Goal: Browse casually: Explore the website without a specific task or goal

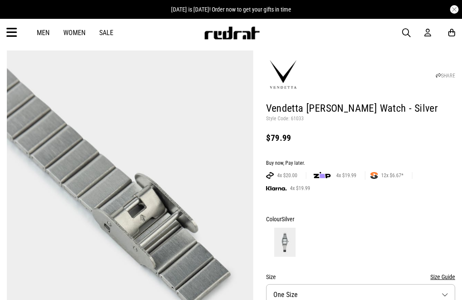
scroll to position [25, 0]
click at [292, 239] on img at bounding box center [284, 242] width 21 height 29
click at [289, 236] on img at bounding box center [284, 242] width 21 height 29
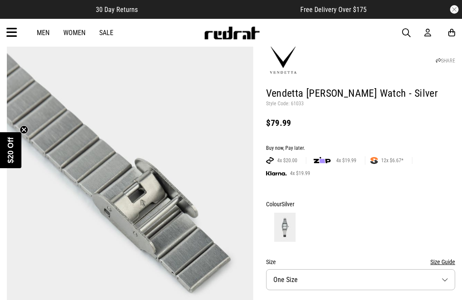
scroll to position [0, 0]
click at [336, 271] on button "Size One Size" at bounding box center [360, 279] width 189 height 21
click at [329, 269] on button "Size One Size" at bounding box center [360, 279] width 189 height 21
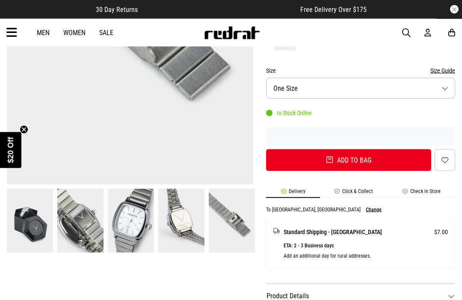
click at [181, 229] on img at bounding box center [181, 221] width 46 height 64
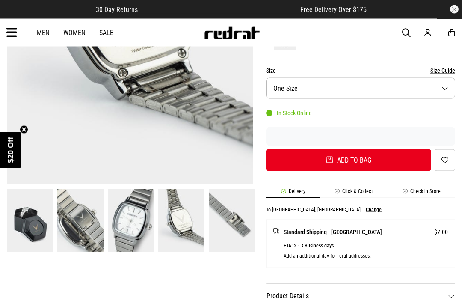
scroll to position [232, 0]
click at [36, 240] on img at bounding box center [30, 221] width 46 height 64
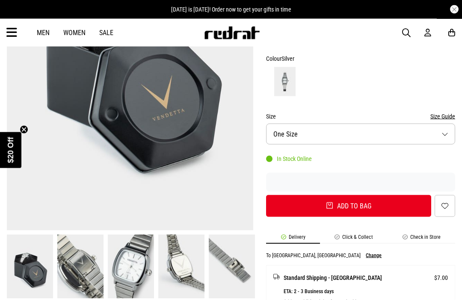
scroll to position [186, 0]
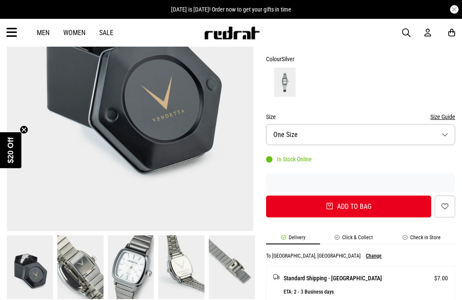
click at [93, 271] on img at bounding box center [80, 267] width 46 height 64
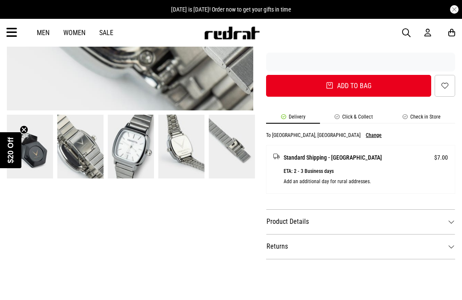
scroll to position [291, 0]
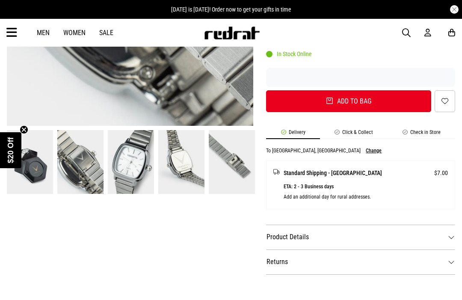
click at [54, 185] on link at bounding box center [30, 162] width 51 height 64
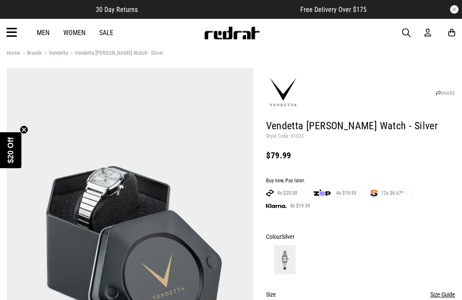
scroll to position [0, 0]
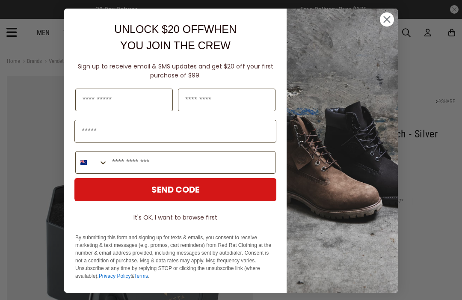
click at [385, 18] on icon "Close dialog" at bounding box center [387, 20] width 6 height 6
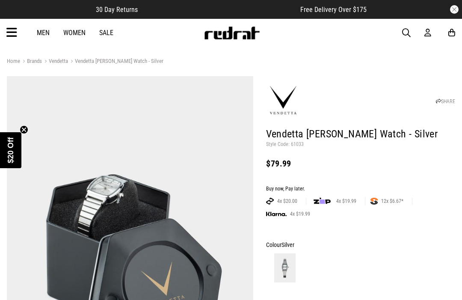
click at [116, 60] on link "Vendetta Camille Watch - Silver" at bounding box center [115, 62] width 95 height 8
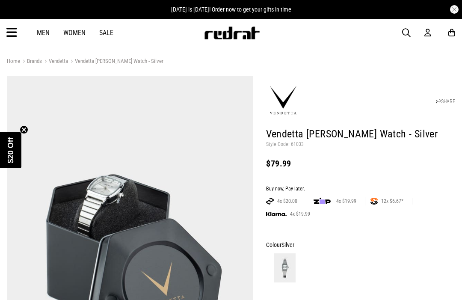
click at [60, 61] on link "Vendetta" at bounding box center [55, 62] width 26 height 8
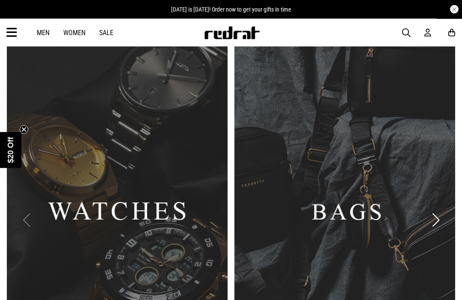
scroll to position [378, 0]
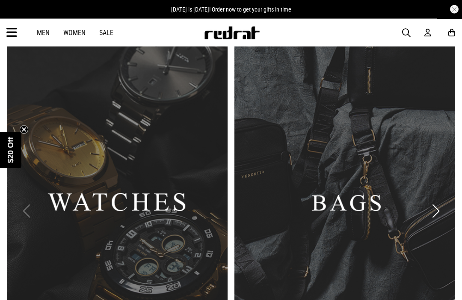
click at [65, 177] on link "1 / 9" at bounding box center [117, 211] width 221 height 552
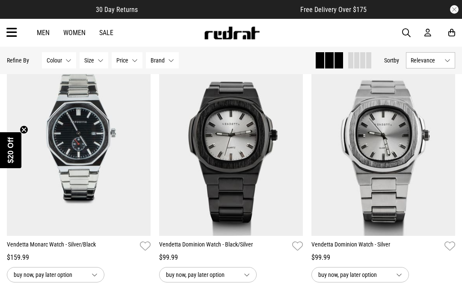
scroll to position [371, 0]
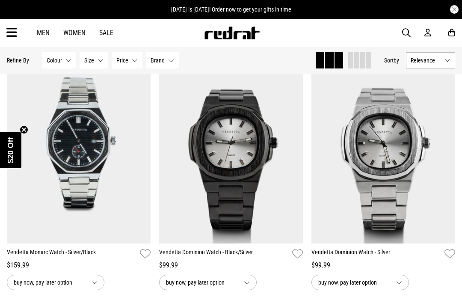
click at [371, 155] on img at bounding box center [384, 142] width 144 height 201
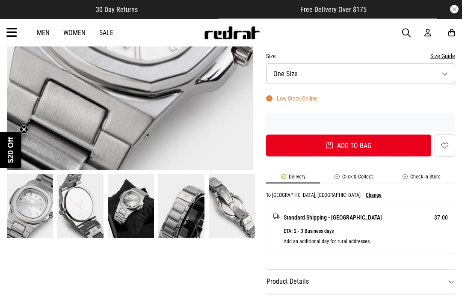
scroll to position [247, 0]
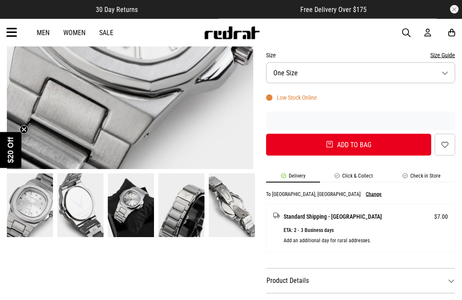
click at [129, 222] on img at bounding box center [131, 206] width 46 height 64
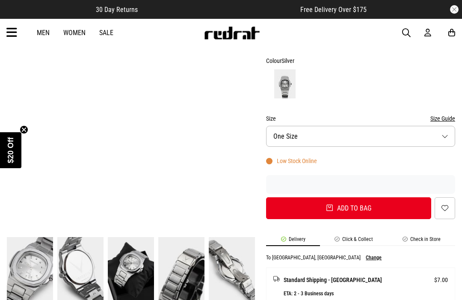
scroll to position [183, 0]
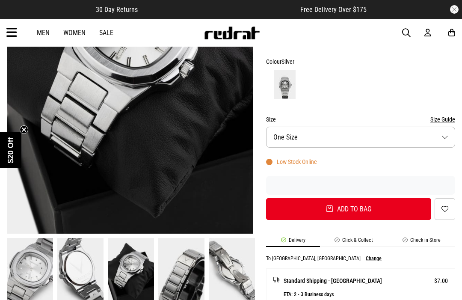
click at [181, 276] on img at bounding box center [181, 270] width 46 height 64
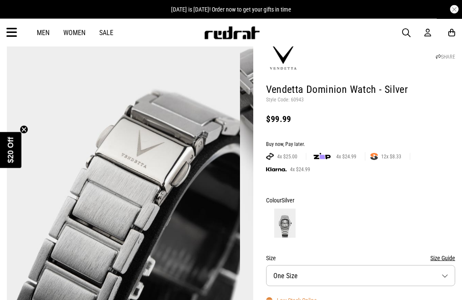
scroll to position [0, 0]
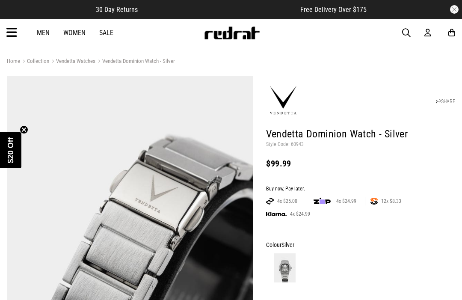
click at [49, 32] on link "Men" at bounding box center [43, 33] width 13 height 8
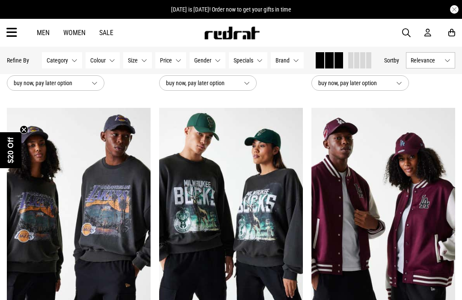
scroll to position [287, 0]
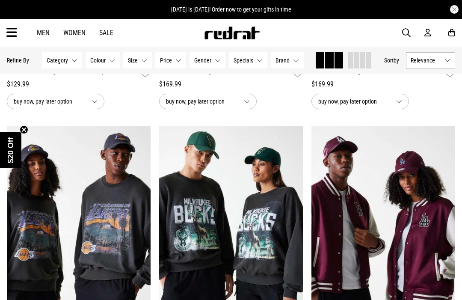
click at [69, 62] on button "Category None selected" at bounding box center [62, 60] width 40 height 16
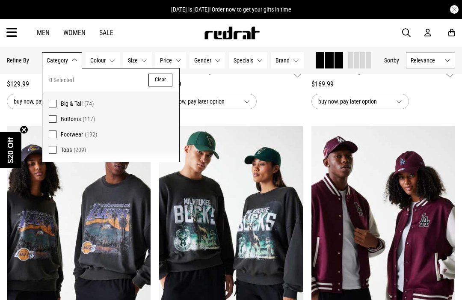
click at [75, 55] on button "Category None selected" at bounding box center [62, 60] width 40 height 16
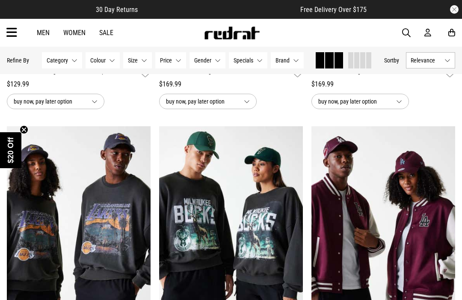
click at [429, 66] on button "Relevance" at bounding box center [430, 60] width 49 height 16
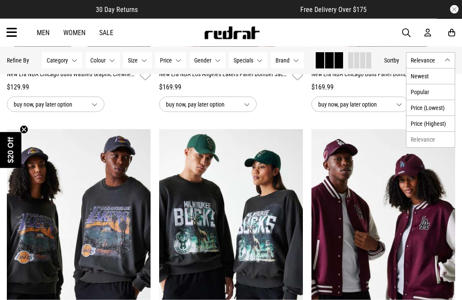
click at [435, 63] on span "Relevance" at bounding box center [426, 60] width 30 height 7
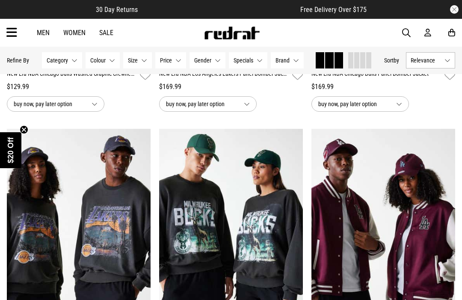
click at [7, 39] on icon at bounding box center [11, 33] width 11 height 14
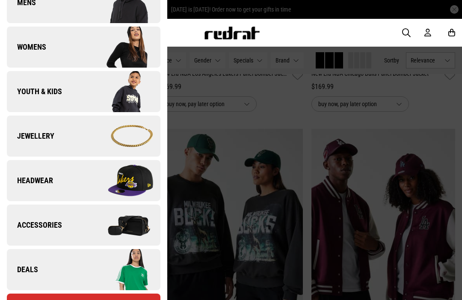
scroll to position [144, 0]
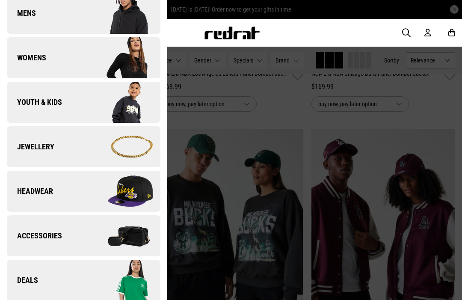
click at [36, 146] on span "Jewellery" at bounding box center [31, 147] width 48 height 10
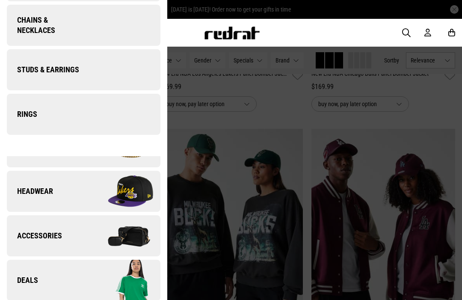
scroll to position [0, 0]
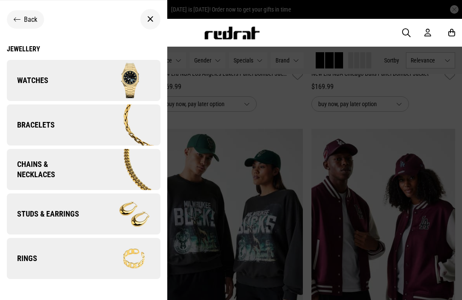
click at [126, 125] on img at bounding box center [121, 125] width 77 height 43
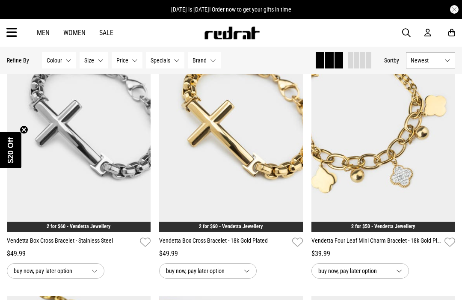
scroll to position [116, 0]
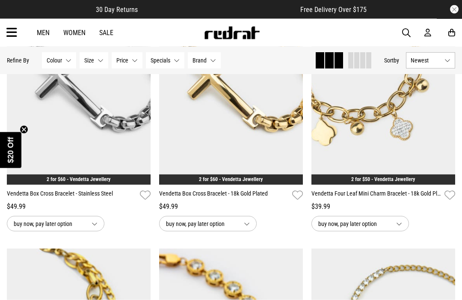
click at [324, 211] on div "$39.99" at bounding box center [384, 207] width 144 height 10
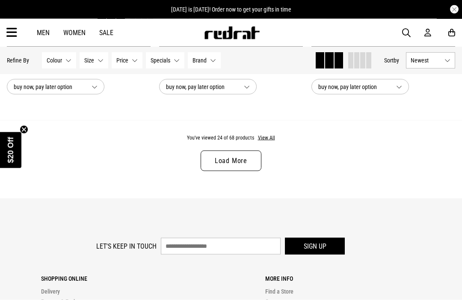
scroll to position [2158, 0]
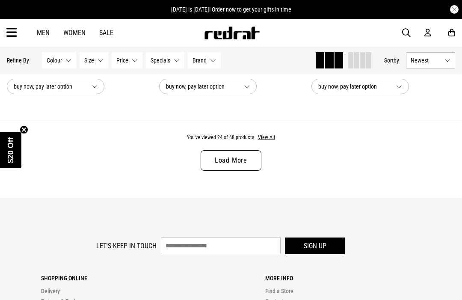
click at [235, 165] on link "Load More" at bounding box center [231, 160] width 61 height 21
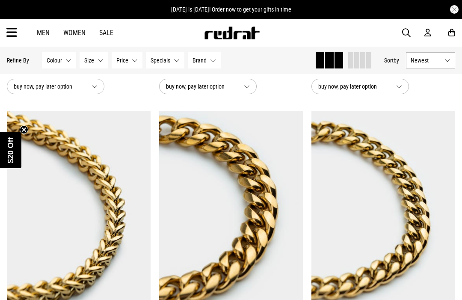
click at [60, 63] on span "Colour" at bounding box center [54, 60] width 15 height 7
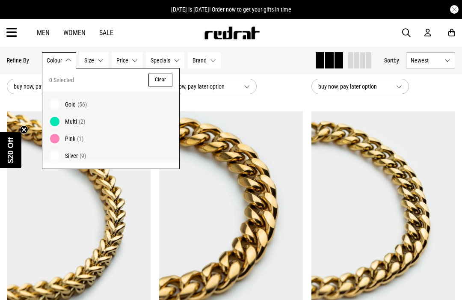
click at [69, 156] on span "Silver" at bounding box center [71, 155] width 13 height 7
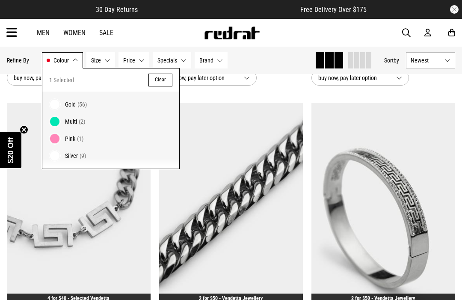
scroll to position [586, 0]
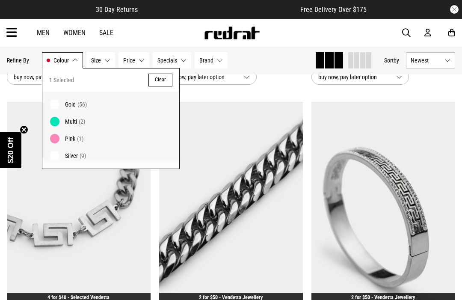
click at [72, 61] on button "Colour Silver" at bounding box center [62, 60] width 41 height 16
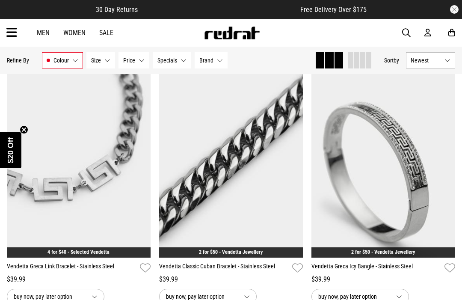
scroll to position [631, 0]
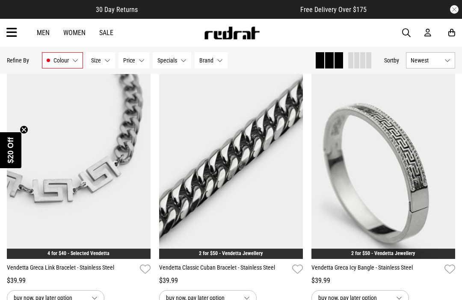
click at [270, 190] on img at bounding box center [231, 158] width 144 height 201
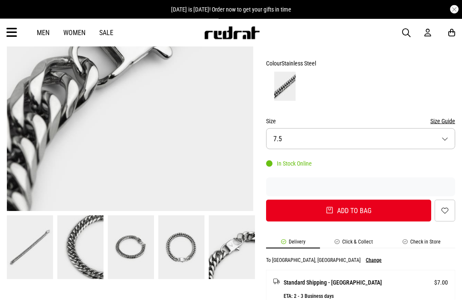
scroll to position [191, 0]
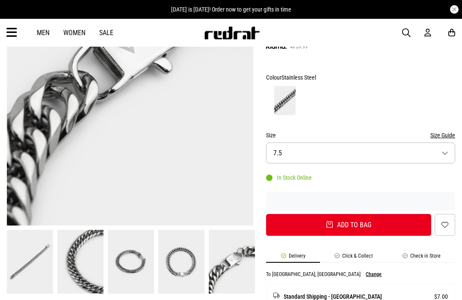
click at [186, 250] on img at bounding box center [181, 262] width 46 height 64
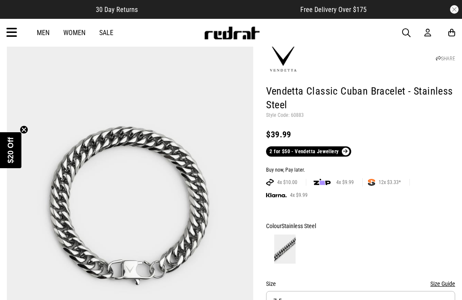
scroll to position [39, 0]
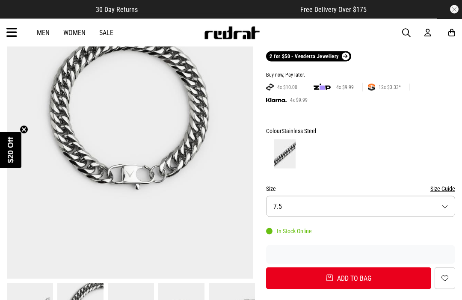
click at [285, 206] on button "Size 7.5" at bounding box center [360, 206] width 189 height 21
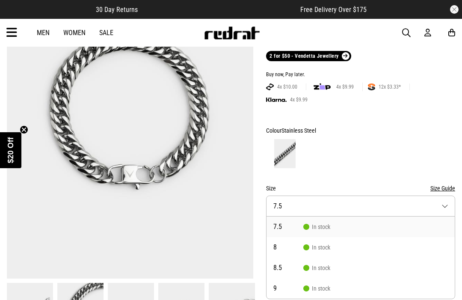
click at [293, 206] on button "Size 7.5" at bounding box center [360, 206] width 189 height 21
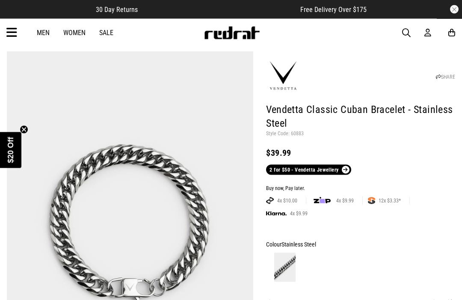
scroll to position [0, 0]
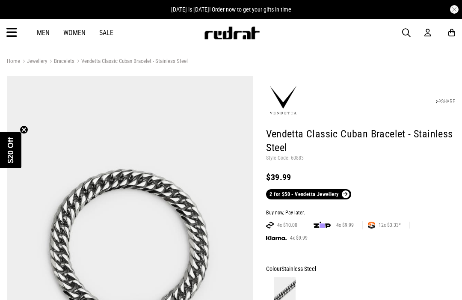
click at [13, 37] on icon at bounding box center [11, 33] width 11 height 14
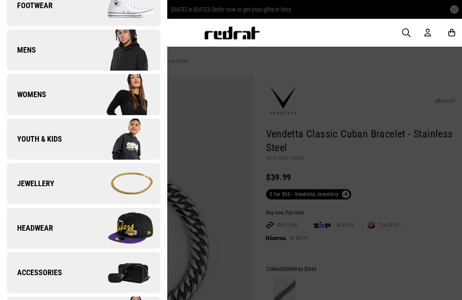
scroll to position [109, 0]
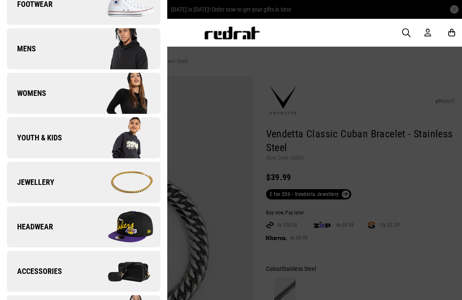
click at [63, 176] on link "Jewellery" at bounding box center [84, 182] width 154 height 41
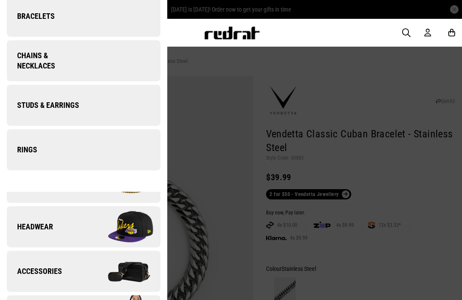
scroll to position [0, 0]
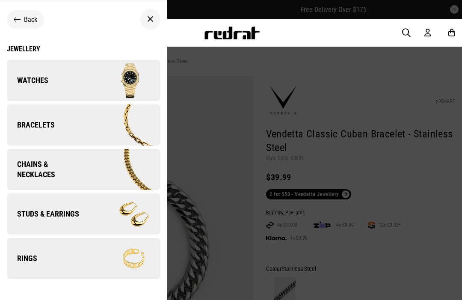
click at [24, 13] on div "Back" at bounding box center [25, 19] width 37 height 18
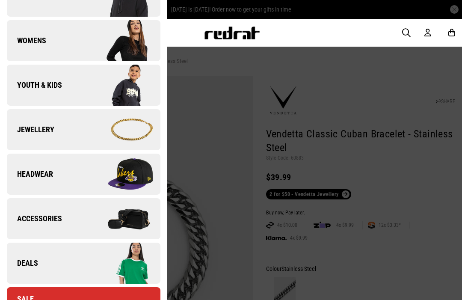
scroll to position [164, 0]
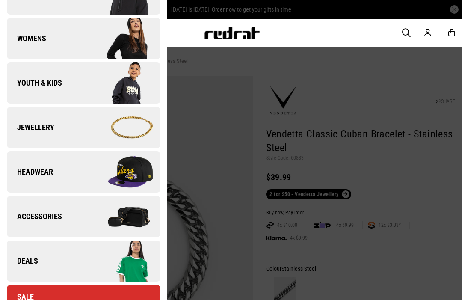
click at [47, 218] on span "Accessories" at bounding box center [34, 216] width 55 height 10
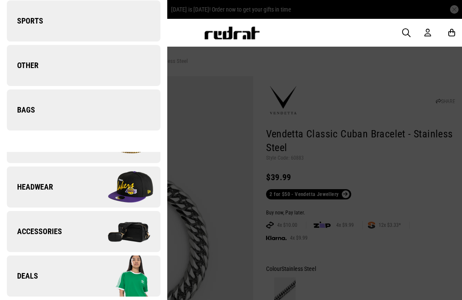
scroll to position [0, 0]
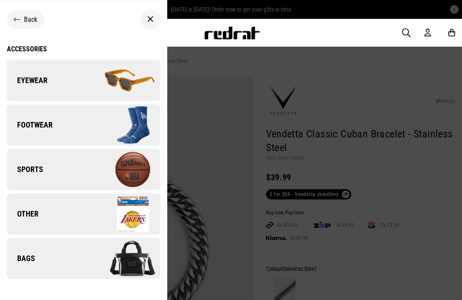
click at [57, 127] on link "Footwear" at bounding box center [84, 124] width 154 height 41
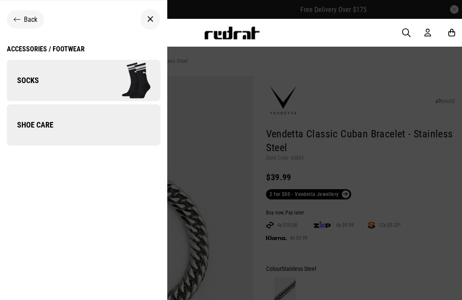
click at [37, 77] on span "Socks" at bounding box center [23, 80] width 32 height 10
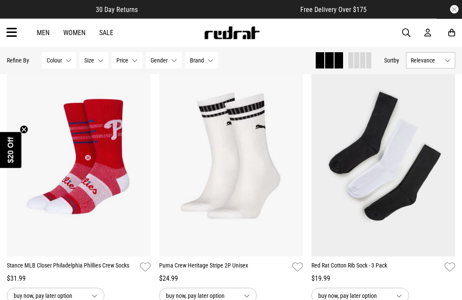
scroll to position [1684, 0]
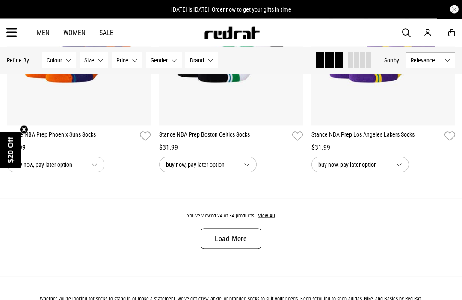
click at [239, 245] on link "Load More" at bounding box center [231, 239] width 61 height 21
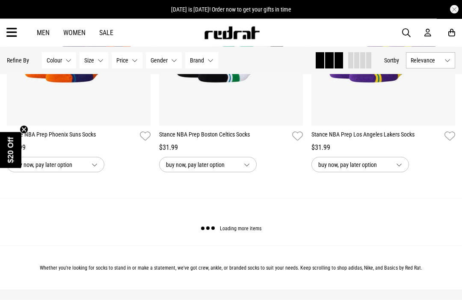
scroll to position [2080, 0]
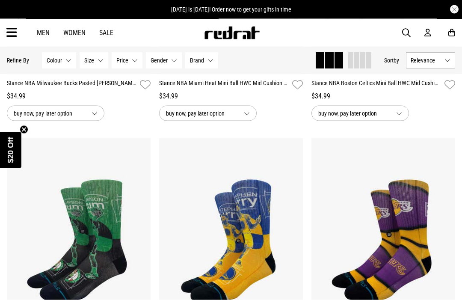
scroll to position [822, 0]
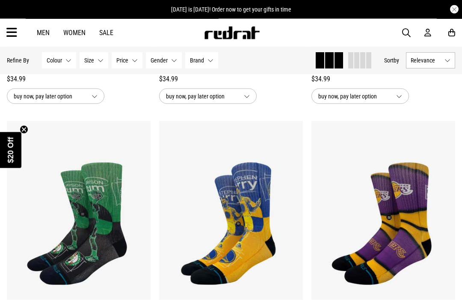
click at [12, 36] on icon at bounding box center [11, 33] width 11 height 14
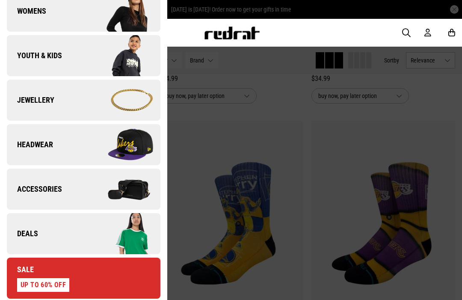
scroll to position [198, 0]
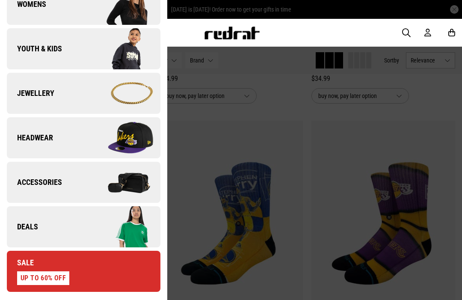
click at [121, 194] on img at bounding box center [121, 182] width 77 height 43
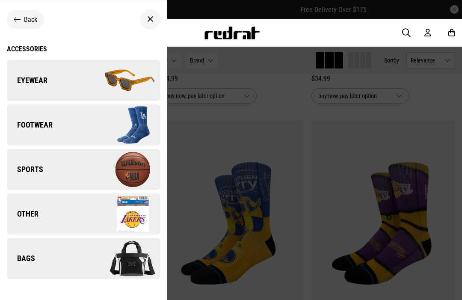
click at [105, 211] on img at bounding box center [121, 214] width 77 height 43
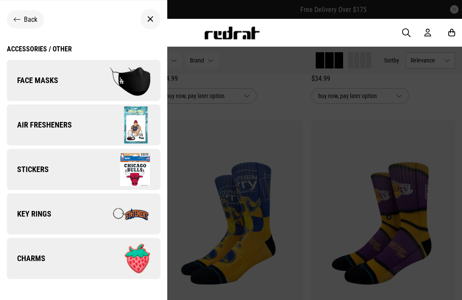
click at [125, 129] on img at bounding box center [121, 125] width 77 height 43
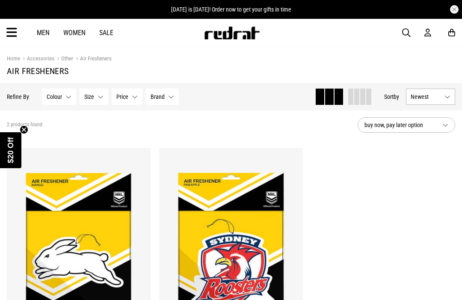
click at [22, 33] on div "Men Women Sale Sign in New Back Footwear Back Mens Back Womens Back Youth & Kid…" at bounding box center [231, 33] width 462 height 28
click at [16, 35] on icon at bounding box center [11, 33] width 11 height 14
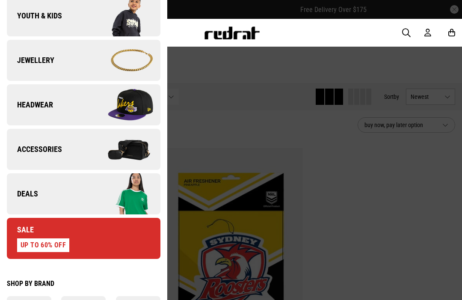
scroll to position [229, 0]
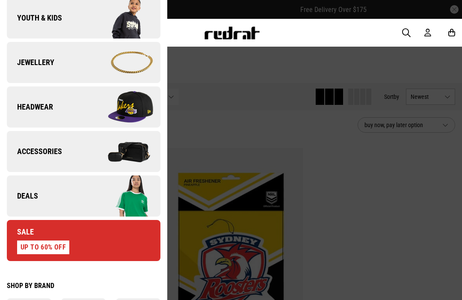
click at [95, 151] on img at bounding box center [121, 151] width 77 height 43
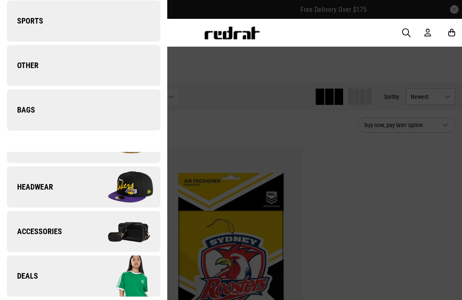
scroll to position [0, 0]
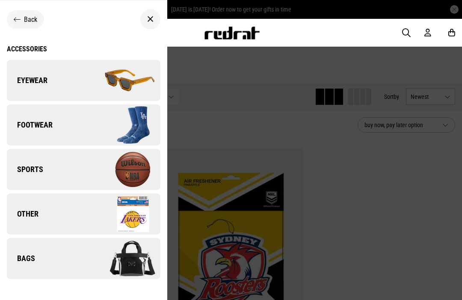
click at [110, 261] on img at bounding box center [121, 258] width 77 height 43
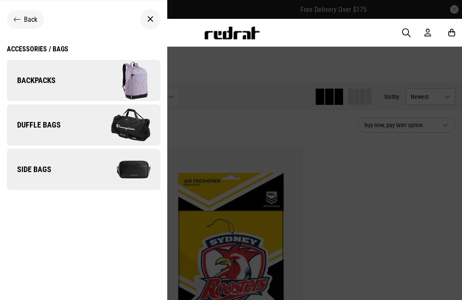
click at [118, 171] on img at bounding box center [121, 169] width 77 height 43
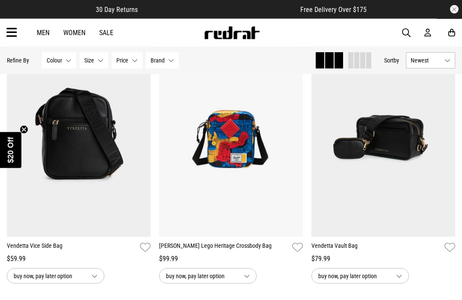
scroll to position [113, 0]
click at [146, 142] on img at bounding box center [79, 136] width 144 height 201
click at [148, 128] on img at bounding box center [79, 136] width 144 height 201
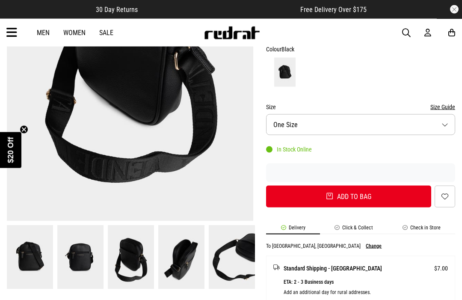
scroll to position [196, 0]
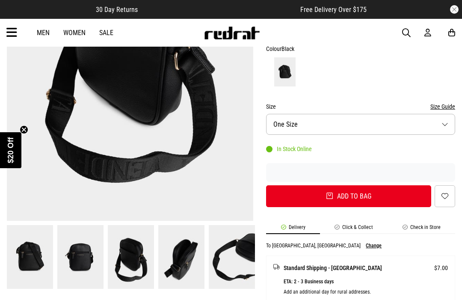
click at [232, 267] on img at bounding box center [232, 257] width 46 height 64
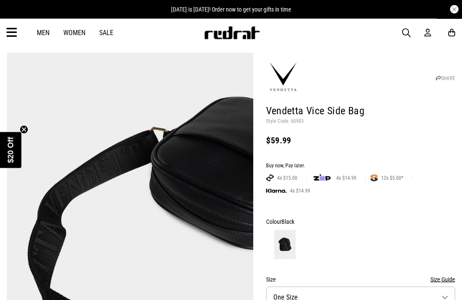
scroll to position [0, 0]
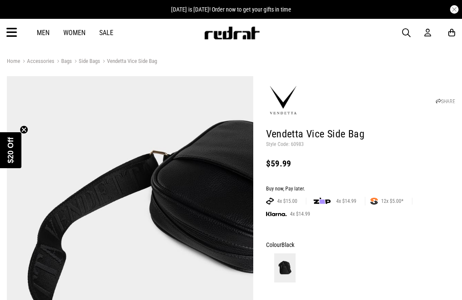
click at [5, 42] on div "Men Women Sale Sign in New Back Footwear Back Mens Back Womens Back Youth & Kid…" at bounding box center [231, 33] width 462 height 28
click at [16, 32] on icon at bounding box center [11, 33] width 11 height 14
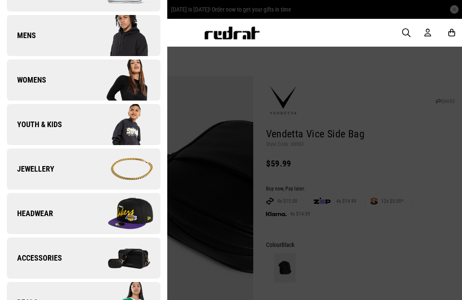
scroll to position [121, 0]
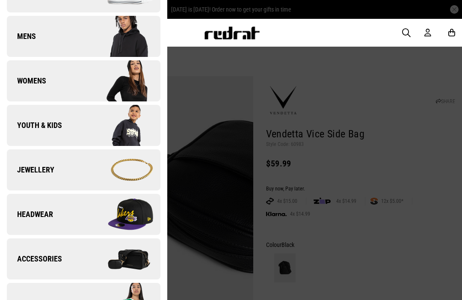
click at [38, 251] on link "Accessories" at bounding box center [84, 258] width 154 height 41
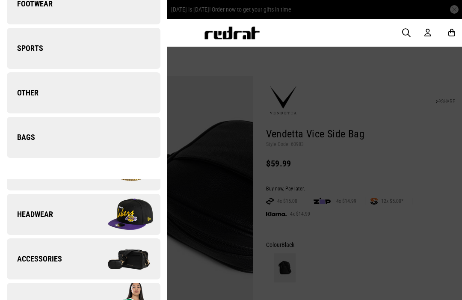
scroll to position [0, 0]
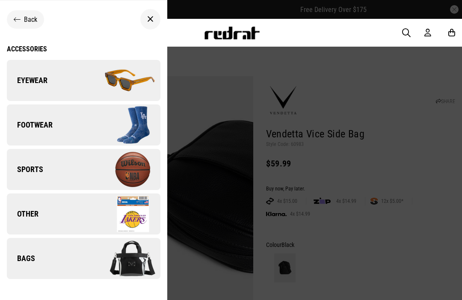
click at [71, 208] on link "Other" at bounding box center [84, 213] width 154 height 41
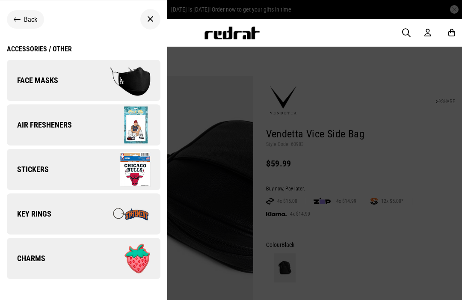
click at [40, 217] on span "Key Rings" at bounding box center [29, 214] width 45 height 10
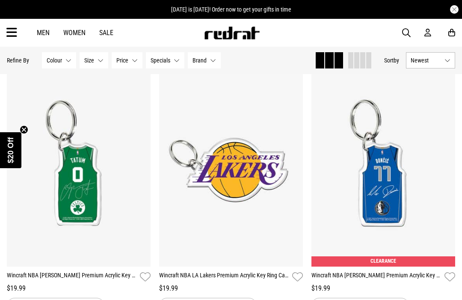
scroll to position [613, 0]
click at [12, 36] on icon at bounding box center [11, 33] width 11 height 14
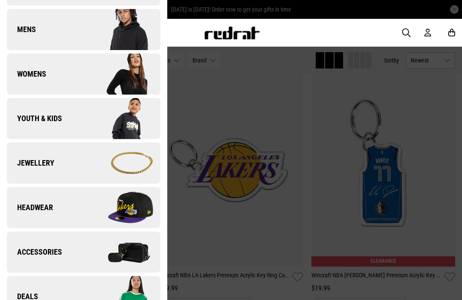
scroll to position [130, 0]
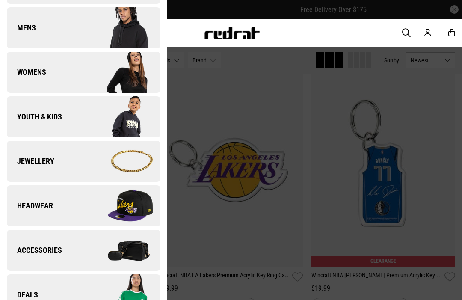
click at [46, 245] on span "Accessories" at bounding box center [34, 250] width 55 height 10
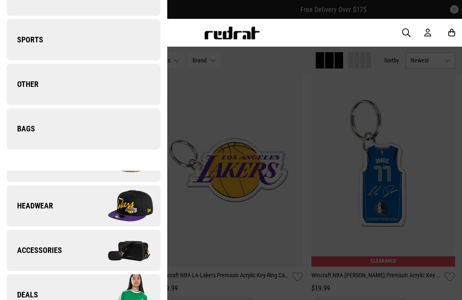
scroll to position [0, 0]
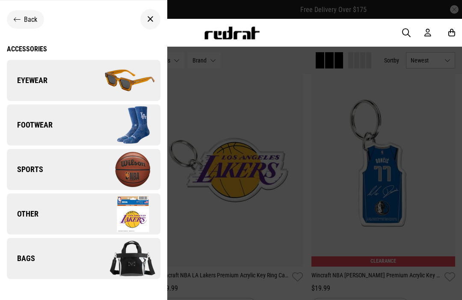
click at [18, 75] on link "Eyewear" at bounding box center [84, 80] width 154 height 41
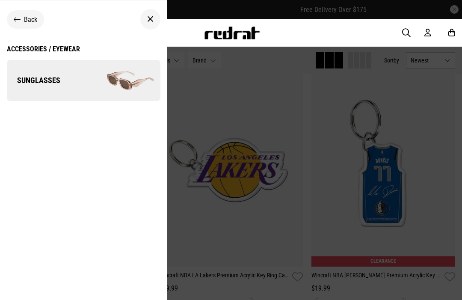
click at [25, 82] on span "Sunglasses" at bounding box center [34, 80] width 54 height 10
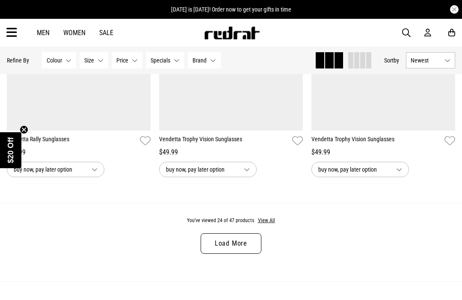
scroll to position [2072, 0]
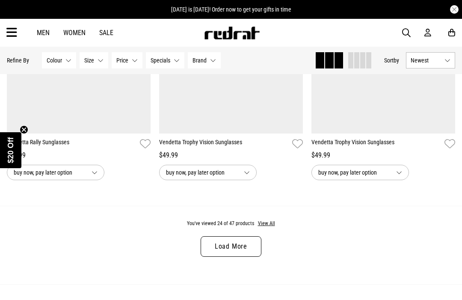
click at [221, 257] on link "Load More" at bounding box center [231, 246] width 61 height 21
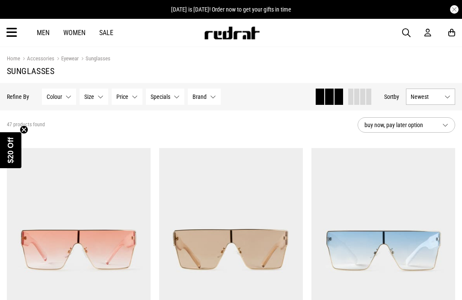
click at [9, 29] on icon at bounding box center [11, 33] width 11 height 14
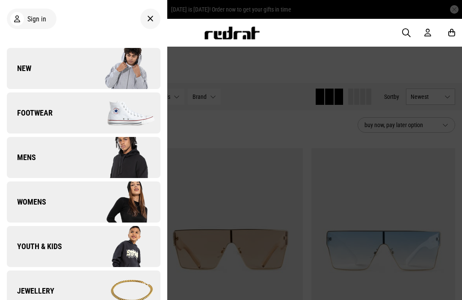
click at [128, 109] on img at bounding box center [121, 113] width 77 height 43
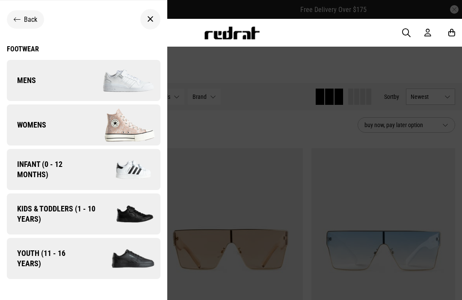
click at [140, 82] on img at bounding box center [121, 80] width 77 height 43
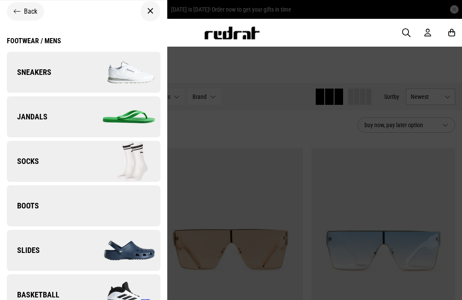
scroll to position [7, 0]
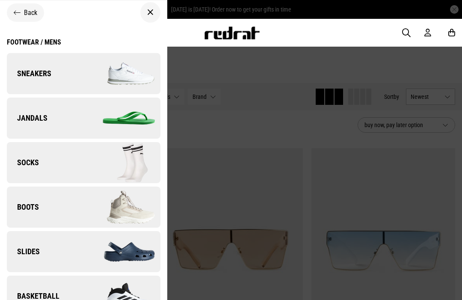
click at [119, 199] on img at bounding box center [121, 207] width 77 height 43
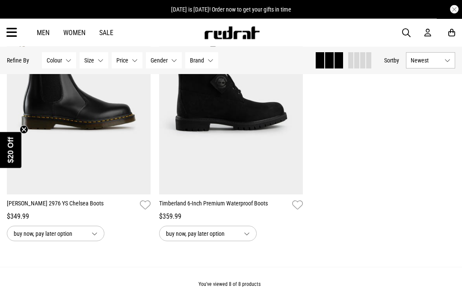
scroll to position [679, 0]
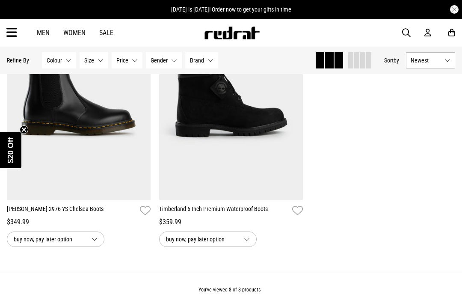
click at [16, 37] on icon at bounding box center [11, 33] width 11 height 14
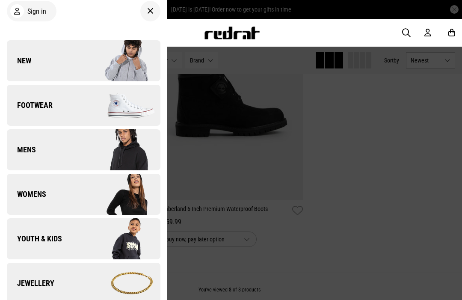
scroll to position [7, 0]
click at [133, 140] on img at bounding box center [121, 150] width 77 height 43
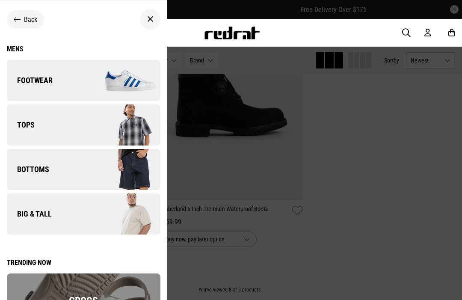
scroll to position [0, 0]
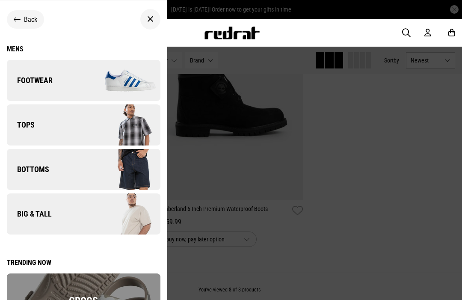
click at [20, 20] on icon at bounding box center [17, 19] width 7 height 8
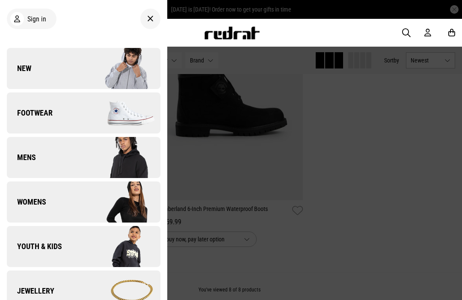
click at [122, 66] on img at bounding box center [121, 68] width 77 height 43
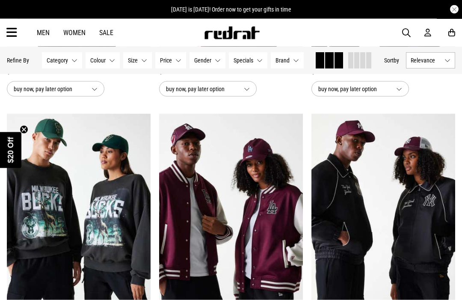
scroll to position [527, 0]
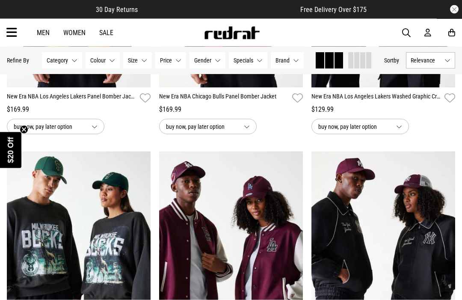
click at [45, 36] on link "Men" at bounding box center [43, 33] width 13 height 8
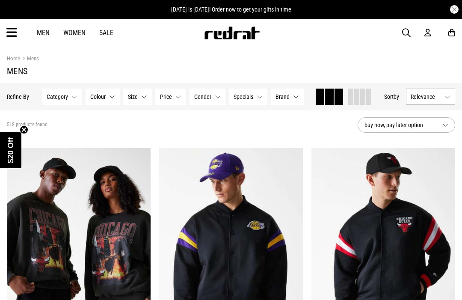
click at [75, 94] on button "Category None selected" at bounding box center [62, 97] width 40 height 16
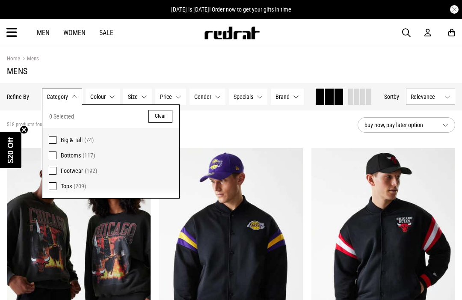
click at [106, 186] on span "Tops (209)" at bounding box center [117, 186] width 112 height 10
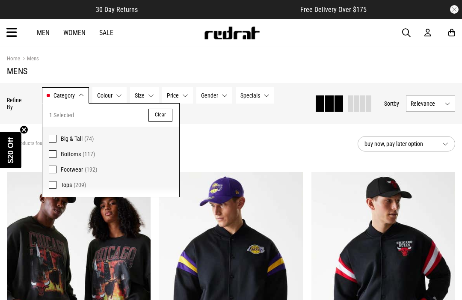
click at [225, 156] on div "209 products found Active Filters Tops Clear" at bounding box center [179, 144] width 344 height 26
